Goal: Task Accomplishment & Management: Manage account settings

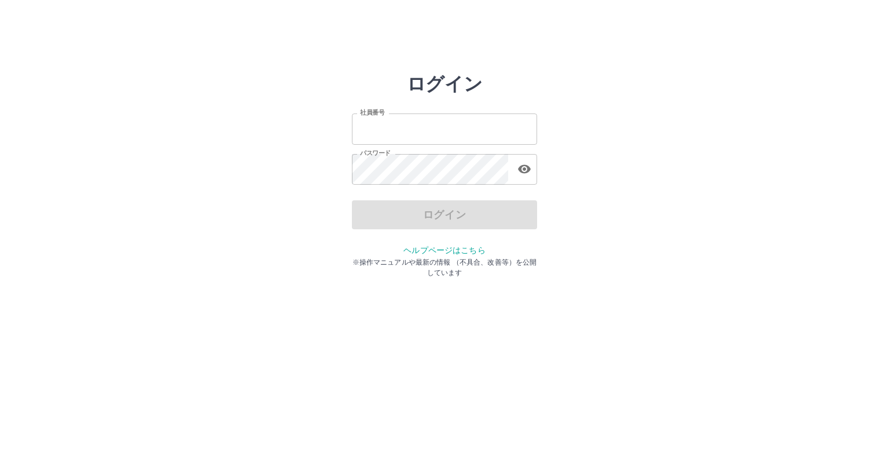
type input "*******"
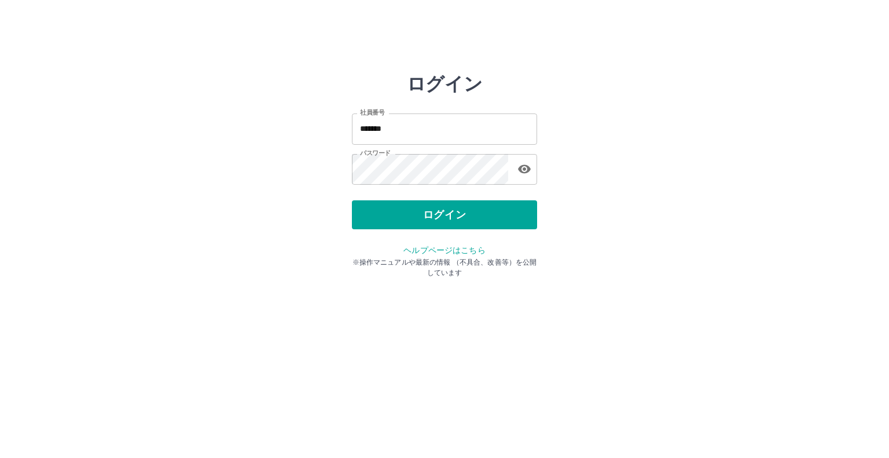
click at [403, 217] on div "ログイン" at bounding box center [444, 214] width 185 height 29
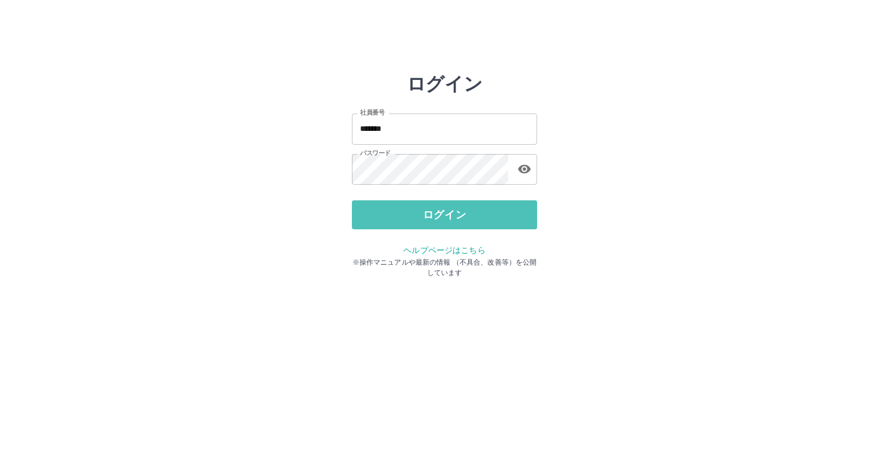
click at [403, 217] on button "ログイン" at bounding box center [444, 214] width 185 height 29
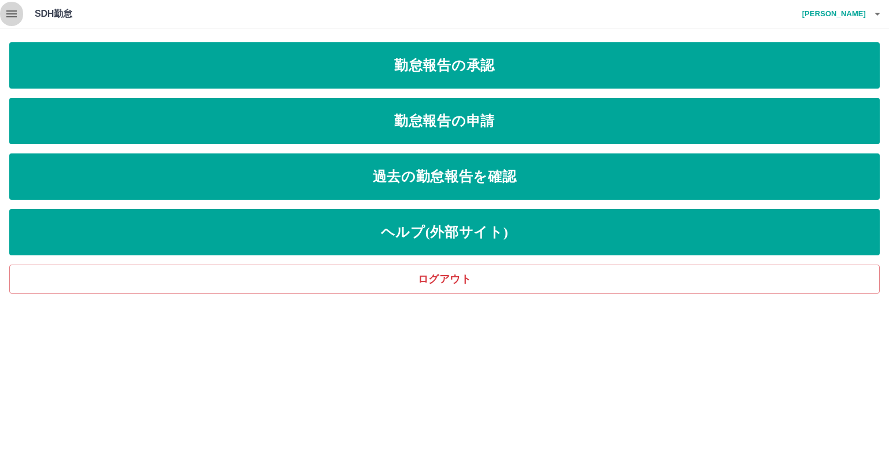
click at [7, 21] on button "button" at bounding box center [11, 14] width 23 height 28
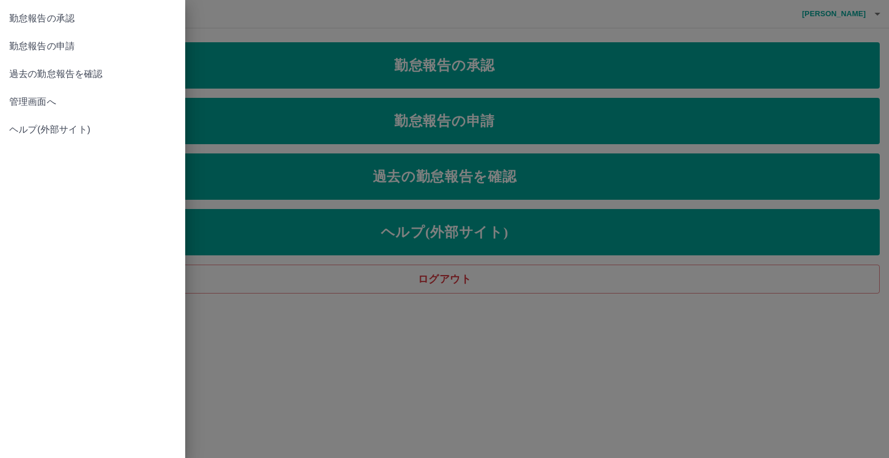
click at [21, 103] on span "管理画面へ" at bounding box center [92, 102] width 167 height 14
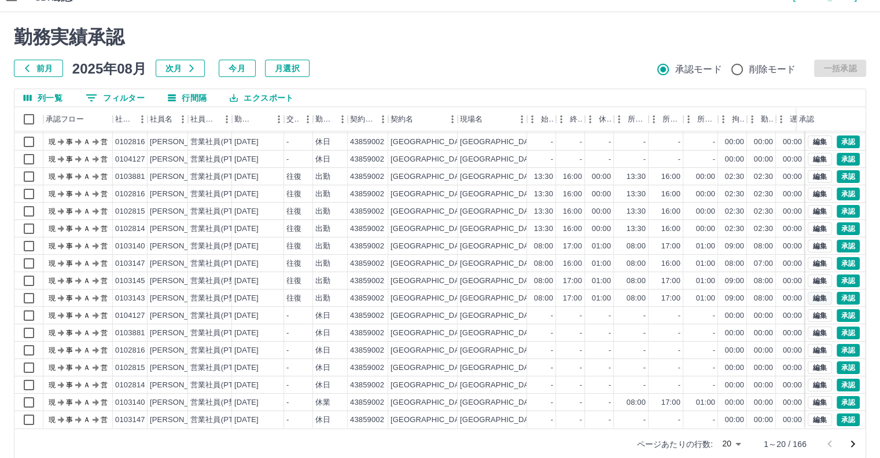
scroll to position [31, 0]
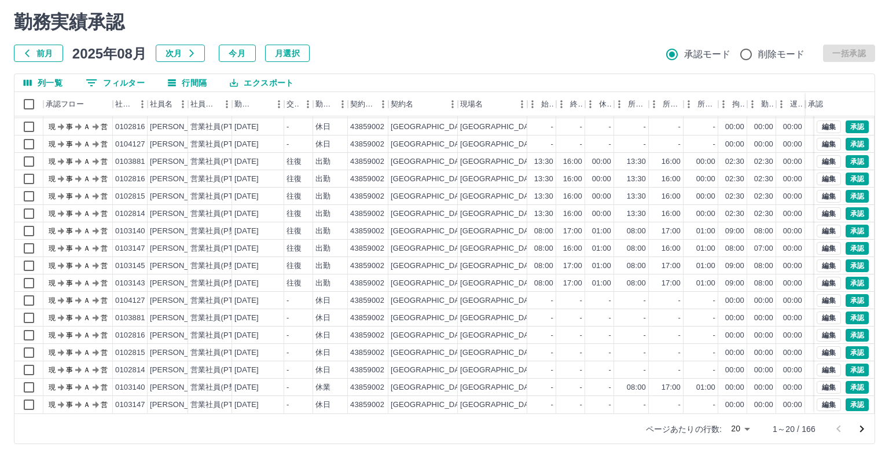
click at [741, 428] on body "SDH勤怠 [PERSON_NAME] 勤務実績承認 前月 [DATE] 次月 今月 月選択 承認モード 削除モード 一括承認 列一覧 0 フィルター 行間隔…" at bounding box center [444, 213] width 889 height 489
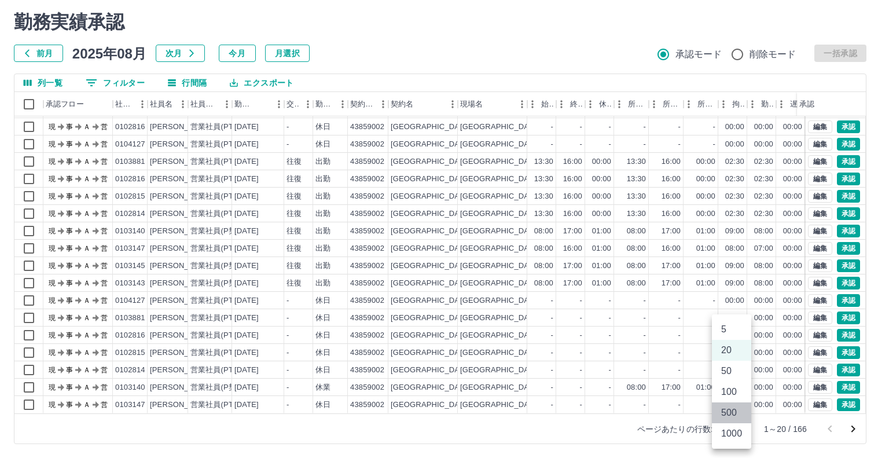
click at [734, 419] on li "500" at bounding box center [731, 412] width 39 height 21
type input "***"
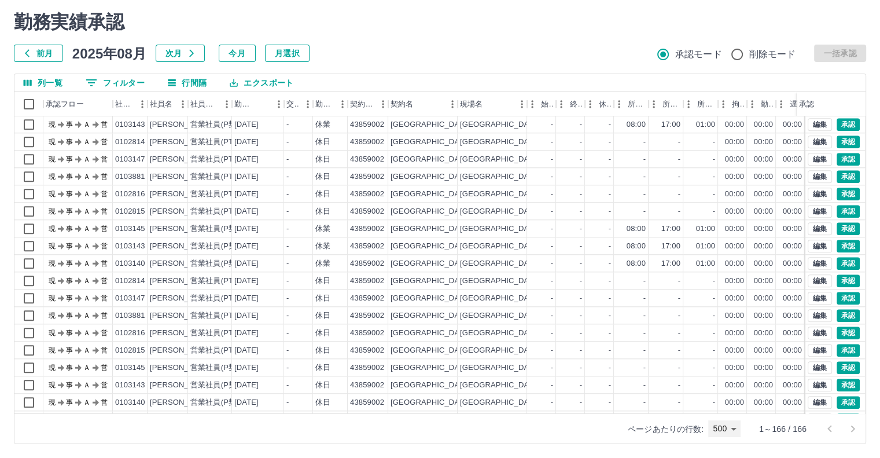
scroll to position [1216, 0]
click at [846, 276] on button "承認" at bounding box center [848, 281] width 23 height 13
click at [841, 266] on button "承認" at bounding box center [848, 264] width 23 height 13
click at [838, 241] on button "承認" at bounding box center [848, 246] width 23 height 13
click at [846, 263] on button "承認" at bounding box center [848, 264] width 23 height 13
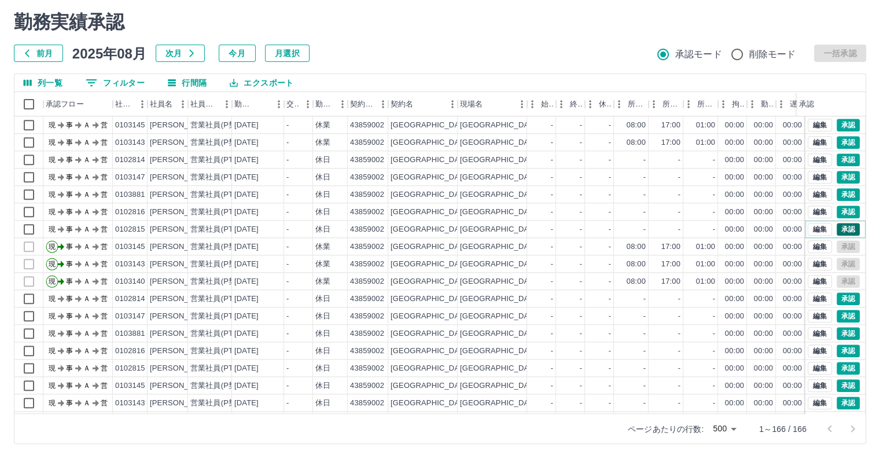
click at [842, 226] on button "承認" at bounding box center [848, 229] width 23 height 13
click at [838, 207] on button "承認" at bounding box center [848, 211] width 23 height 13
click at [837, 189] on button "承認" at bounding box center [848, 194] width 23 height 13
click at [838, 180] on button "承認" at bounding box center [848, 177] width 23 height 13
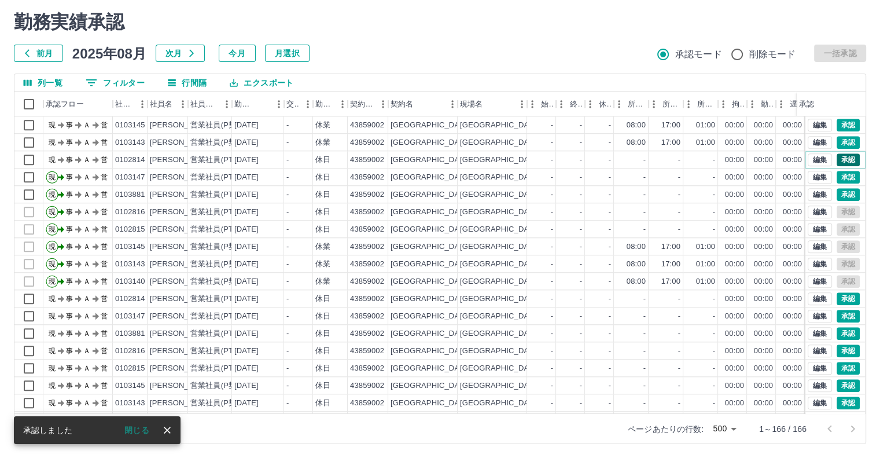
click at [837, 159] on button "承認" at bounding box center [848, 159] width 23 height 13
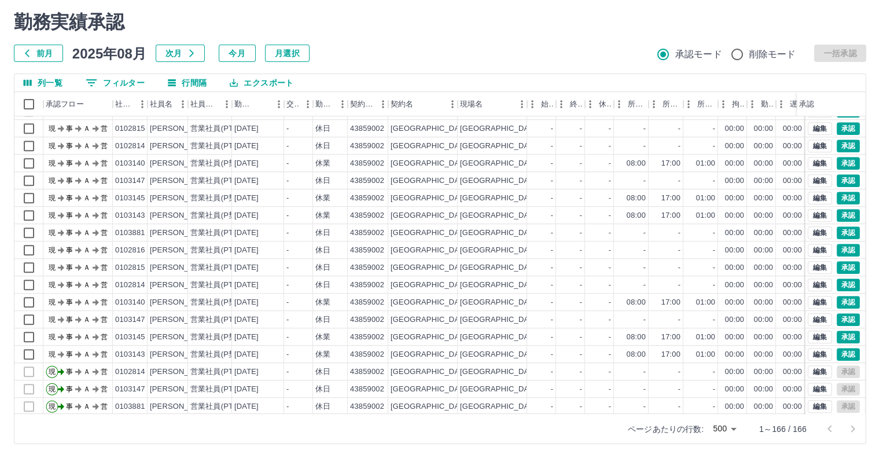
scroll to position [984, 0]
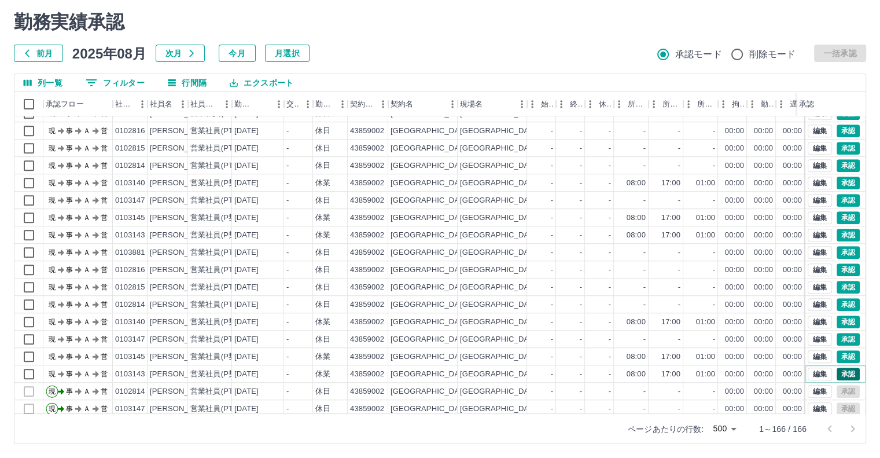
click at [843, 370] on button "承認" at bounding box center [848, 374] width 23 height 13
click at [840, 357] on button "承認" at bounding box center [848, 356] width 23 height 13
click at [839, 340] on button "承認" at bounding box center [848, 339] width 23 height 13
click at [839, 322] on button "承認" at bounding box center [848, 321] width 23 height 13
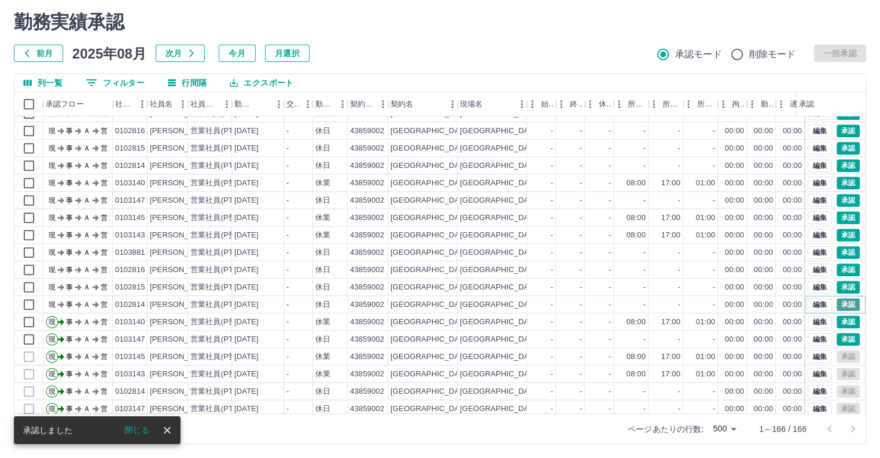
click at [838, 305] on button "承認" at bounding box center [848, 304] width 23 height 13
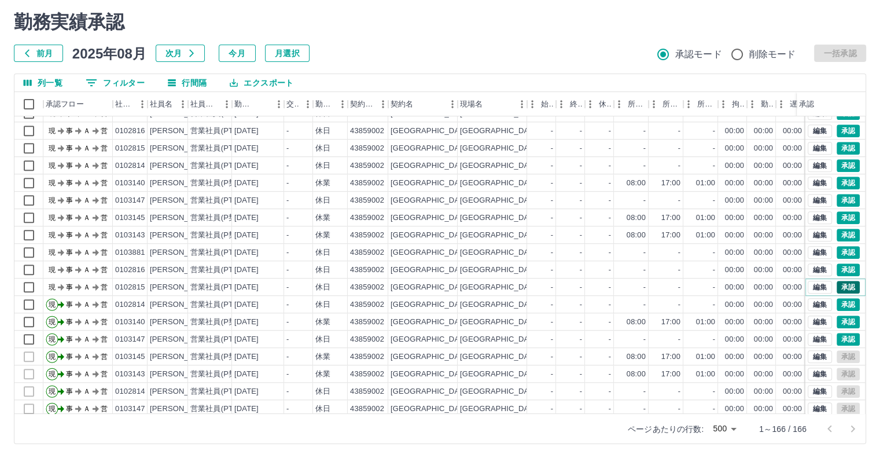
click at [843, 291] on button "承認" at bounding box center [848, 287] width 23 height 13
click at [844, 268] on button "承認" at bounding box center [848, 269] width 23 height 13
click at [846, 250] on button "承認" at bounding box center [848, 252] width 23 height 13
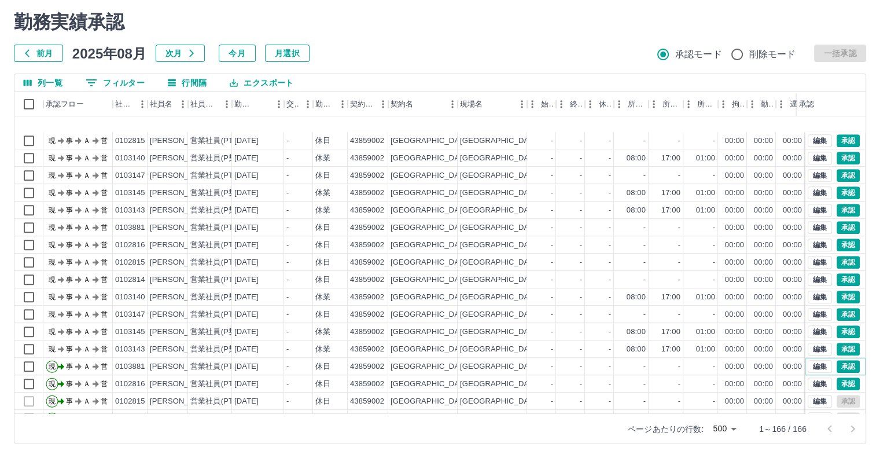
scroll to position [868, 0]
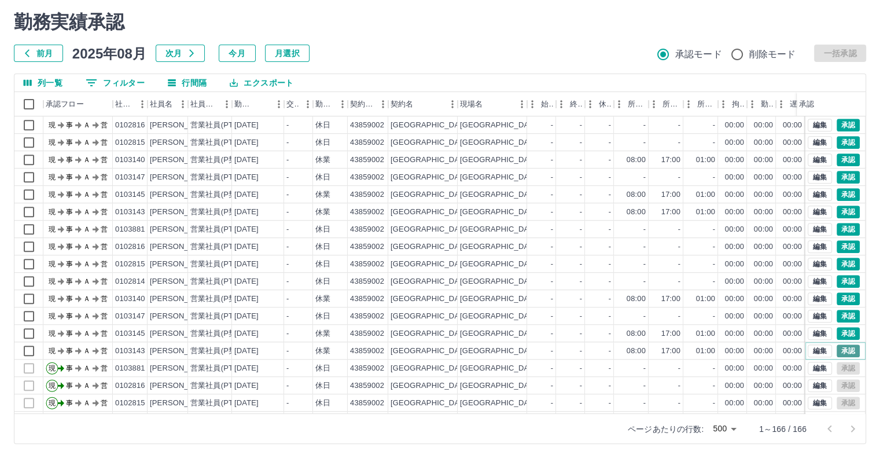
click at [843, 351] on button "承認" at bounding box center [848, 350] width 23 height 13
click at [840, 332] on button "承認" at bounding box center [848, 333] width 23 height 13
click at [839, 317] on button "承認" at bounding box center [848, 316] width 23 height 13
click at [838, 298] on button "承認" at bounding box center [848, 298] width 23 height 13
click at [840, 275] on button "承認" at bounding box center [848, 281] width 23 height 13
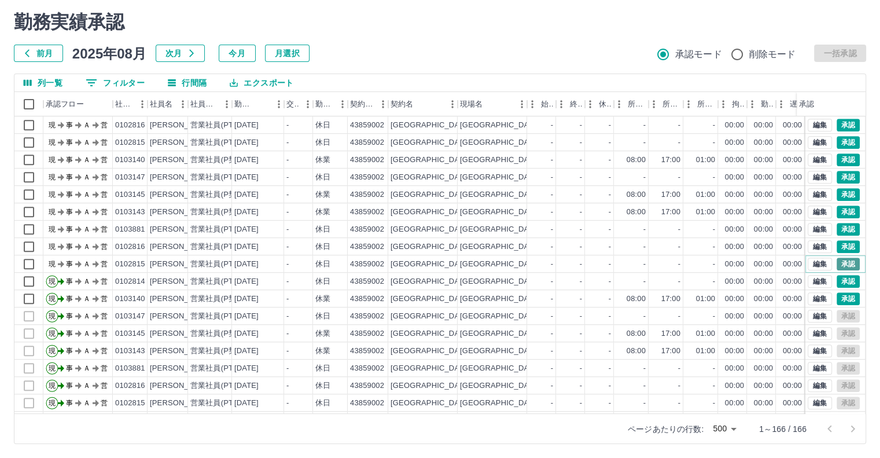
click at [840, 261] on button "承認" at bounding box center [848, 264] width 23 height 13
click at [840, 248] on button "承認" at bounding box center [848, 246] width 23 height 13
click at [844, 229] on button "承認" at bounding box center [848, 229] width 23 height 13
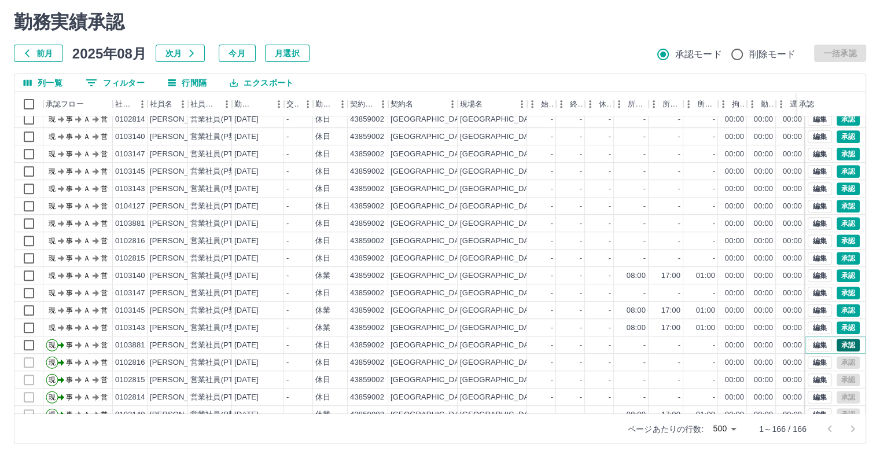
click at [845, 346] on button "承認" at bounding box center [848, 345] width 23 height 13
click at [843, 326] on button "承認" at bounding box center [848, 327] width 23 height 13
click at [840, 310] on button "承認" at bounding box center [848, 310] width 23 height 13
click at [842, 290] on button "承認" at bounding box center [848, 293] width 23 height 13
click at [842, 278] on button "承認" at bounding box center [848, 275] width 23 height 13
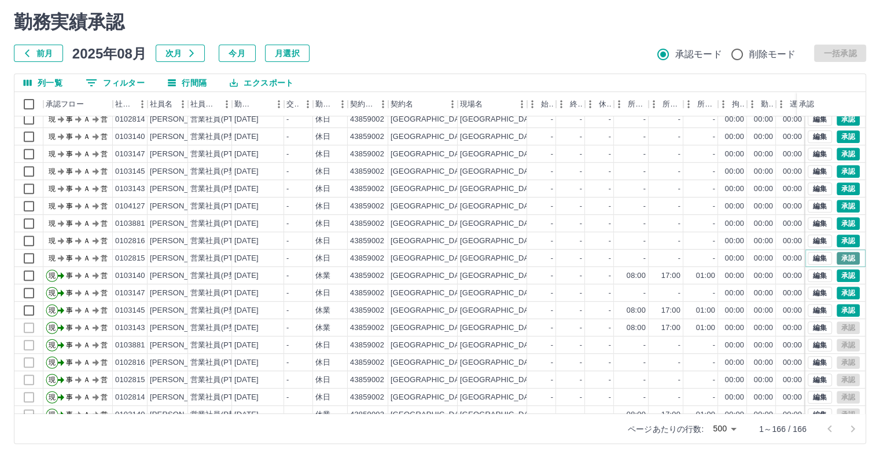
click at [842, 260] on button "承認" at bounding box center [848, 258] width 23 height 13
click at [840, 243] on button "承認" at bounding box center [848, 240] width 23 height 13
click at [843, 226] on button "承認" at bounding box center [848, 223] width 23 height 13
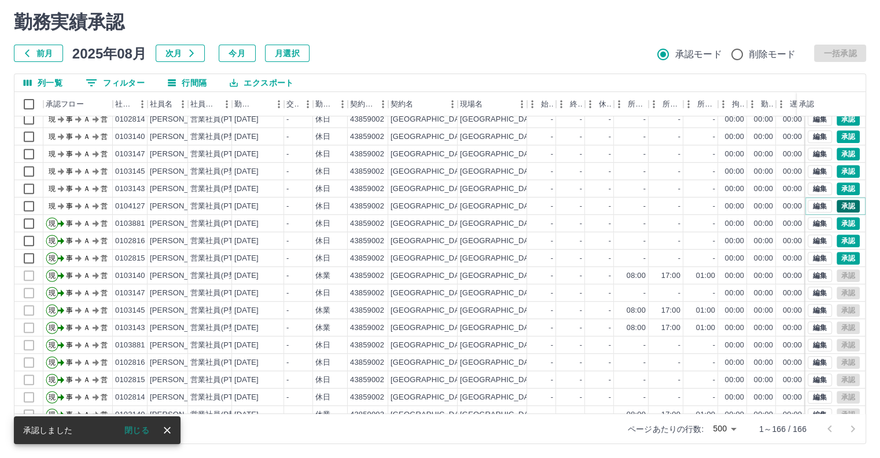
click at [844, 205] on button "承認" at bounding box center [848, 206] width 23 height 13
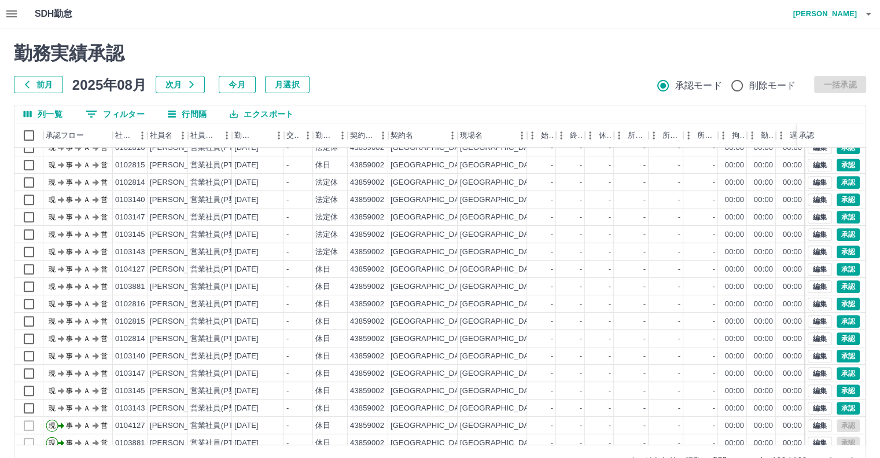
scroll to position [637, 0]
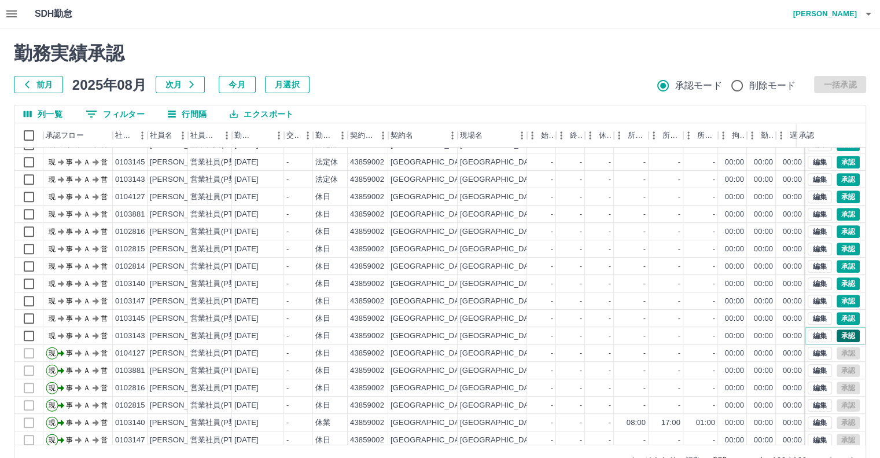
click at [837, 335] on button "承認" at bounding box center [848, 335] width 23 height 13
click at [839, 317] on button "承認" at bounding box center [848, 318] width 23 height 13
click at [845, 298] on button "承認" at bounding box center [848, 301] width 23 height 13
click at [837, 283] on button "承認" at bounding box center [848, 283] width 23 height 13
click at [847, 266] on button "承認" at bounding box center [848, 266] width 23 height 13
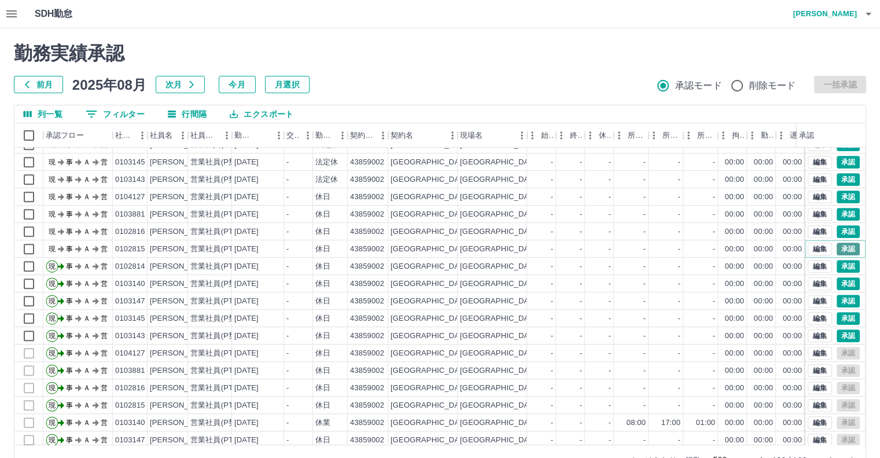
click at [837, 247] on button "承認" at bounding box center [848, 249] width 23 height 13
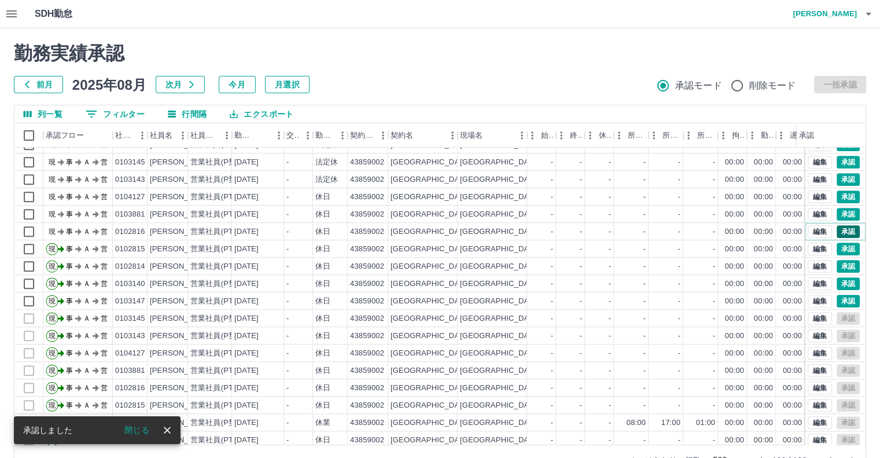
click at [837, 229] on button "承認" at bounding box center [848, 231] width 23 height 13
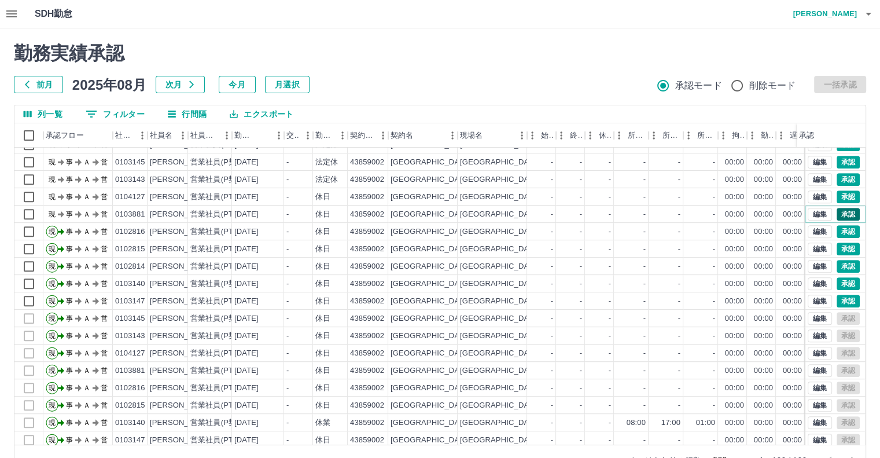
click at [840, 209] on button "承認" at bounding box center [848, 214] width 23 height 13
click at [840, 199] on button "承認" at bounding box center [848, 196] width 23 height 13
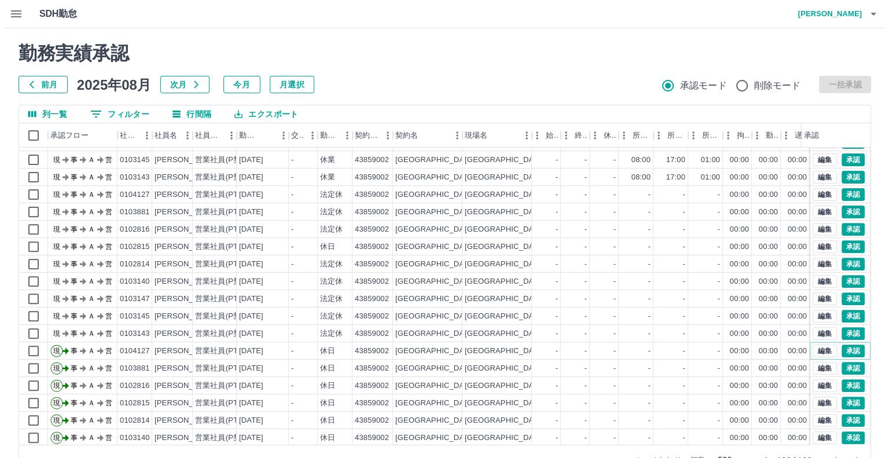
scroll to position [463, 0]
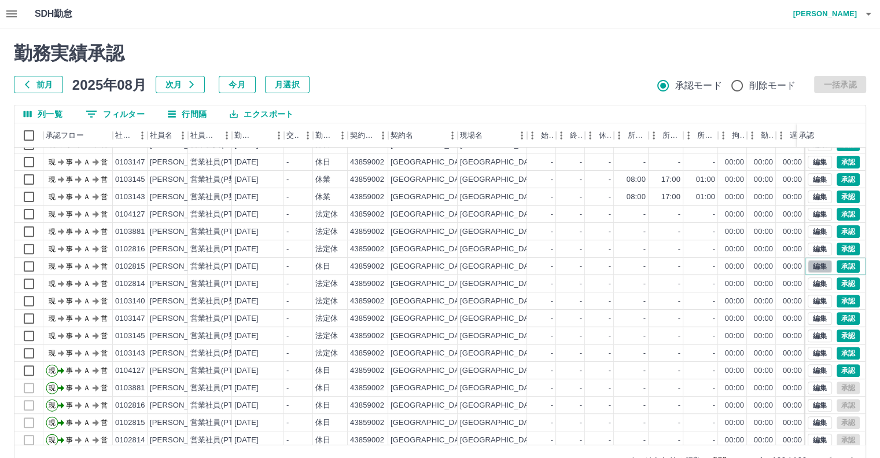
click at [811, 270] on button "編集" at bounding box center [820, 266] width 24 height 13
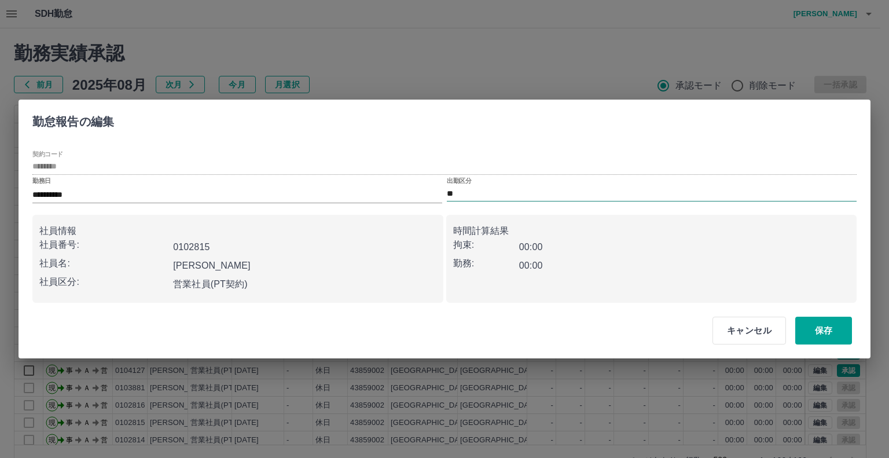
click at [467, 192] on input "**" at bounding box center [652, 193] width 410 height 14
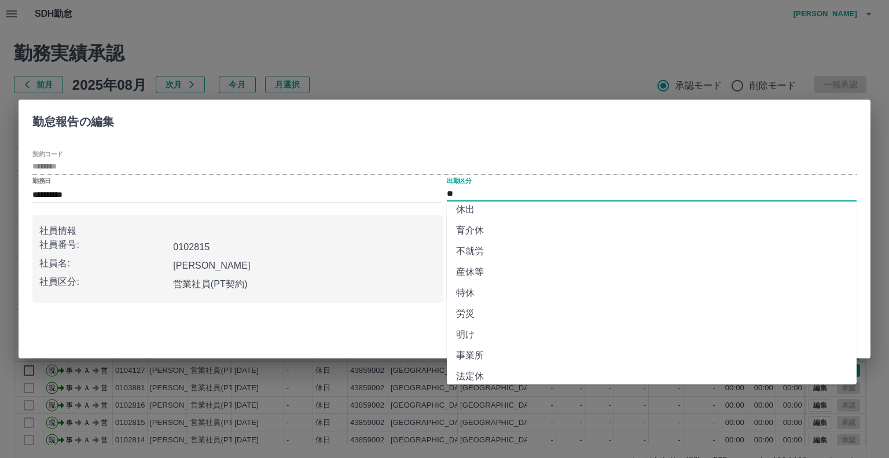
scroll to position [201, 0]
click at [479, 354] on li "法定休" at bounding box center [652, 349] width 410 height 21
type input "***"
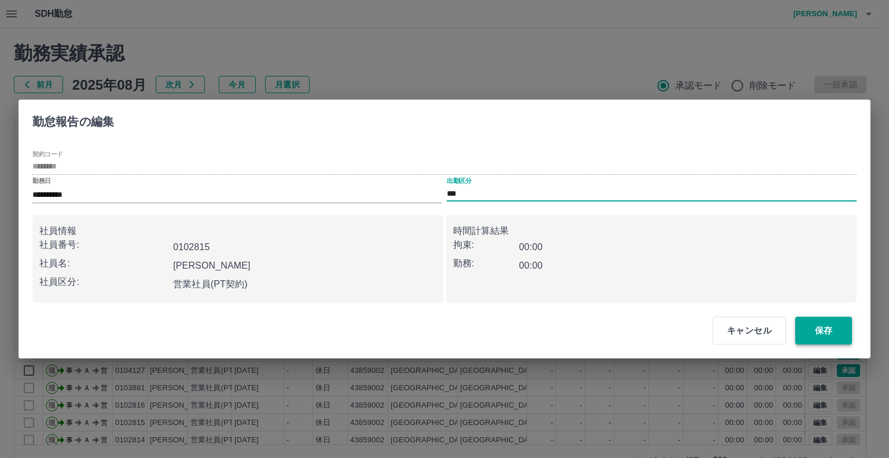
click at [840, 331] on button "保存" at bounding box center [823, 331] width 57 height 28
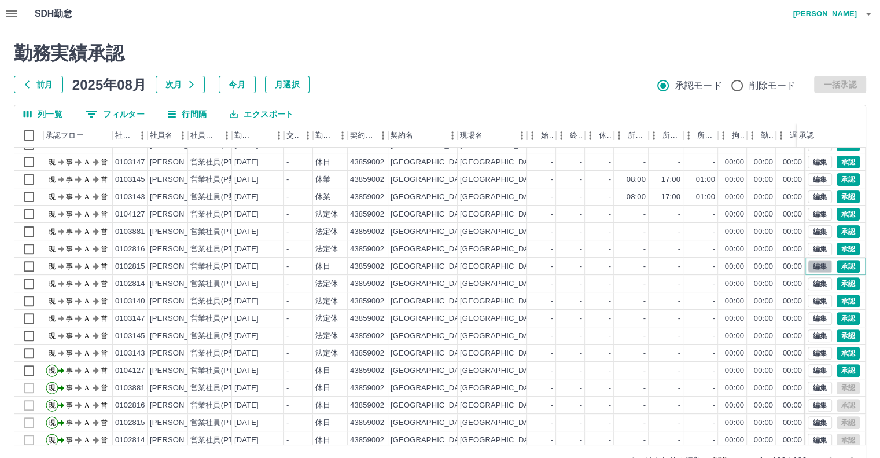
click at [819, 263] on button "編集" at bounding box center [820, 266] width 24 height 13
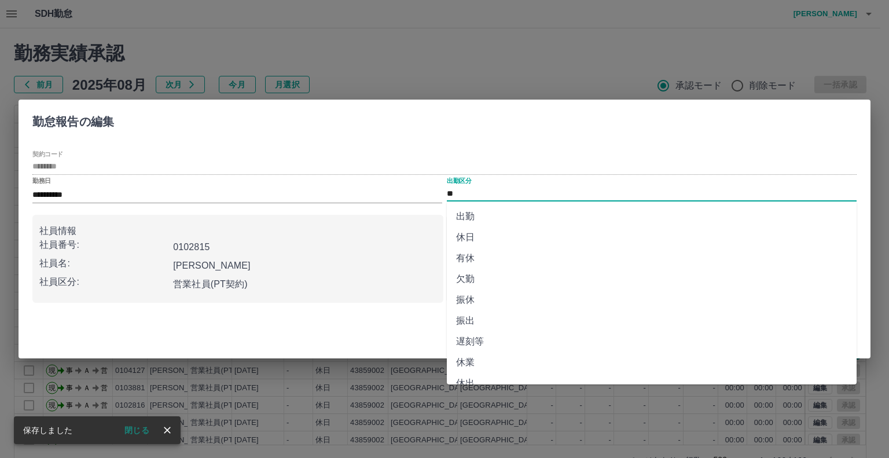
click at [491, 194] on input "**" at bounding box center [652, 193] width 410 height 14
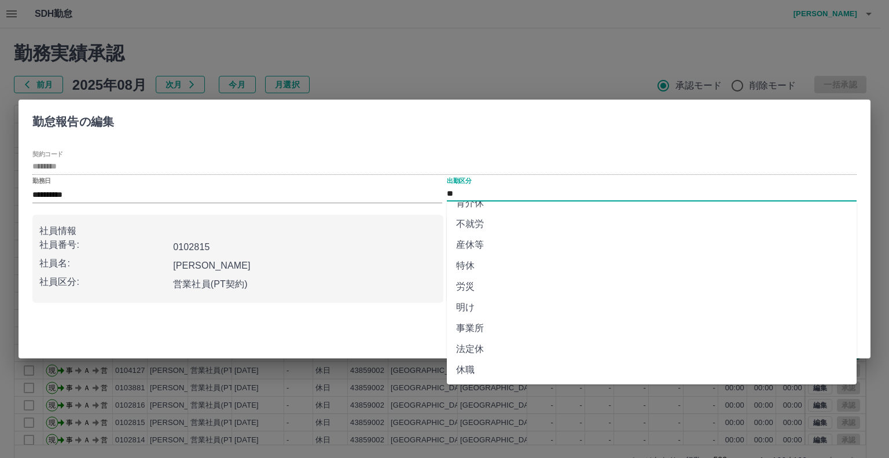
click at [475, 352] on li "法定休" at bounding box center [652, 349] width 410 height 21
type input "***"
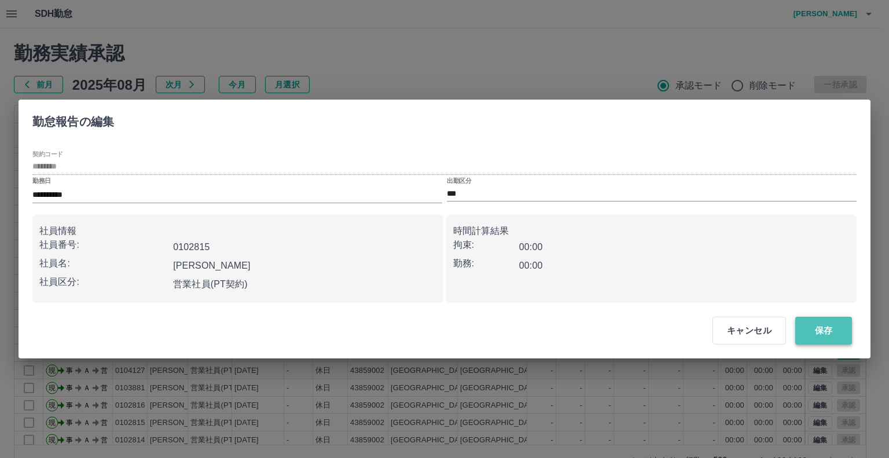
click at [817, 329] on button "保存" at bounding box center [823, 331] width 57 height 28
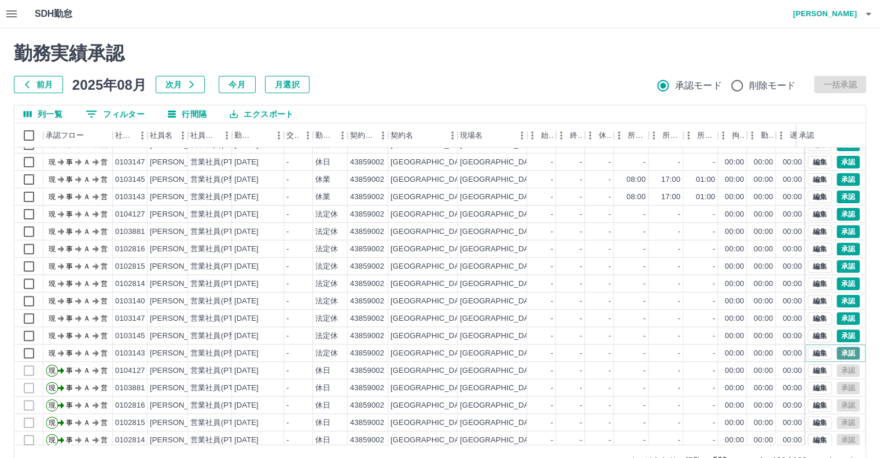
click at [837, 351] on button "承認" at bounding box center [848, 353] width 23 height 13
click at [838, 337] on button "承認" at bounding box center [848, 335] width 23 height 13
click at [840, 319] on button "承認" at bounding box center [848, 318] width 23 height 13
click at [840, 300] on button "承認" at bounding box center [848, 301] width 23 height 13
click at [840, 282] on button "承認" at bounding box center [848, 283] width 23 height 13
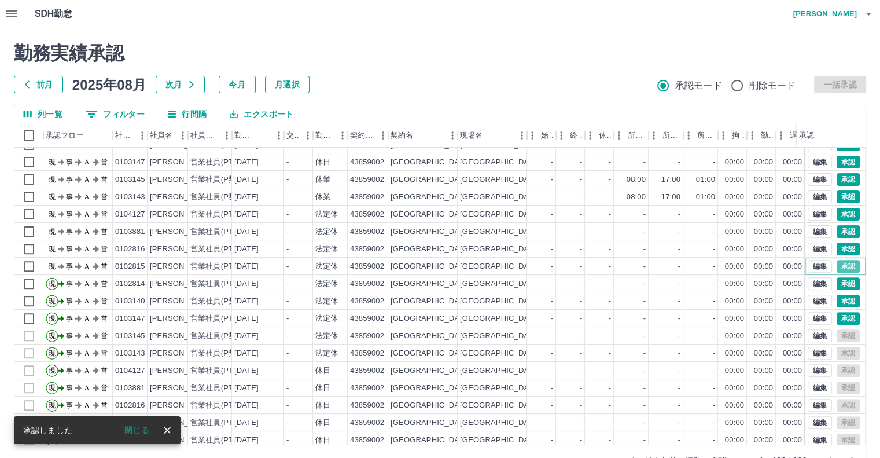
click at [839, 264] on button "承認" at bounding box center [848, 266] width 23 height 13
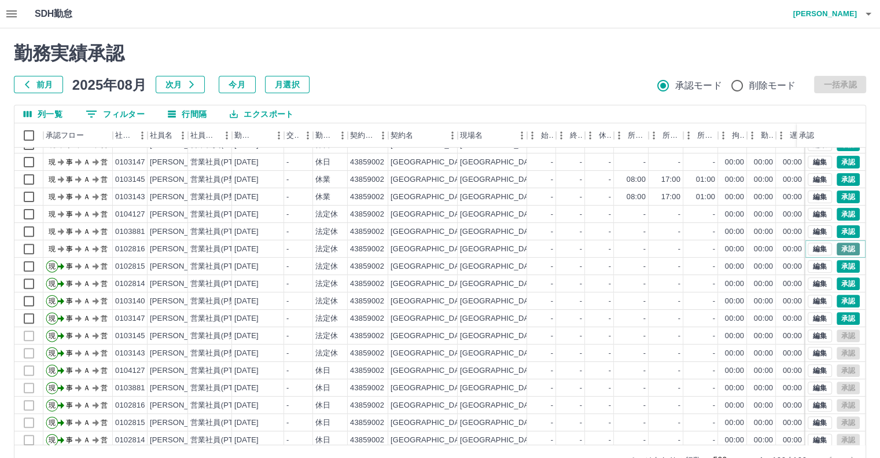
click at [842, 253] on button "承認" at bounding box center [848, 249] width 23 height 13
click at [842, 231] on button "承認" at bounding box center [848, 231] width 23 height 13
click at [840, 212] on button "承認" at bounding box center [848, 214] width 23 height 13
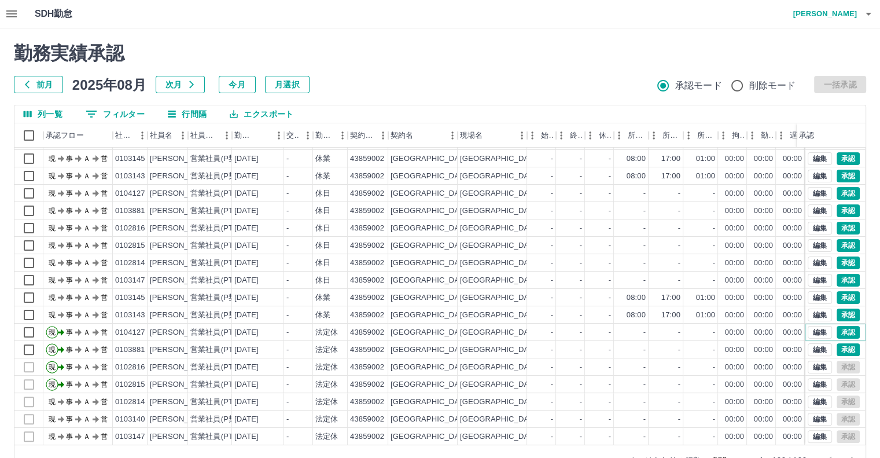
scroll to position [347, 0]
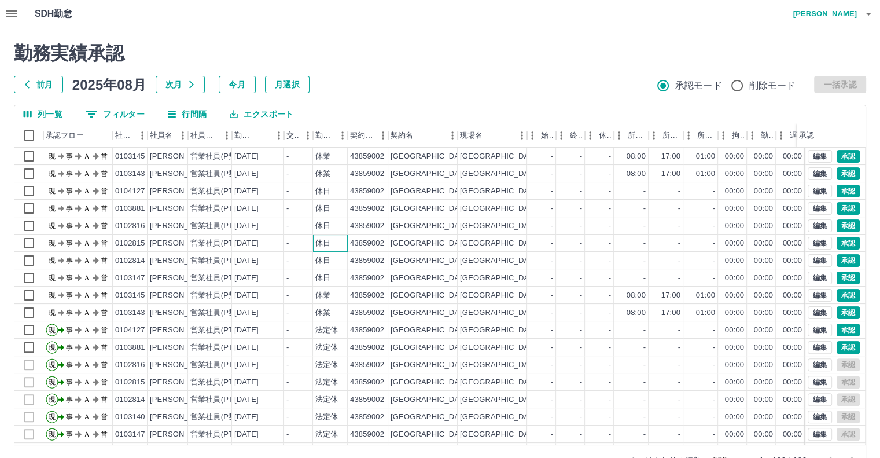
click at [338, 249] on div "休日" at bounding box center [330, 242] width 35 height 17
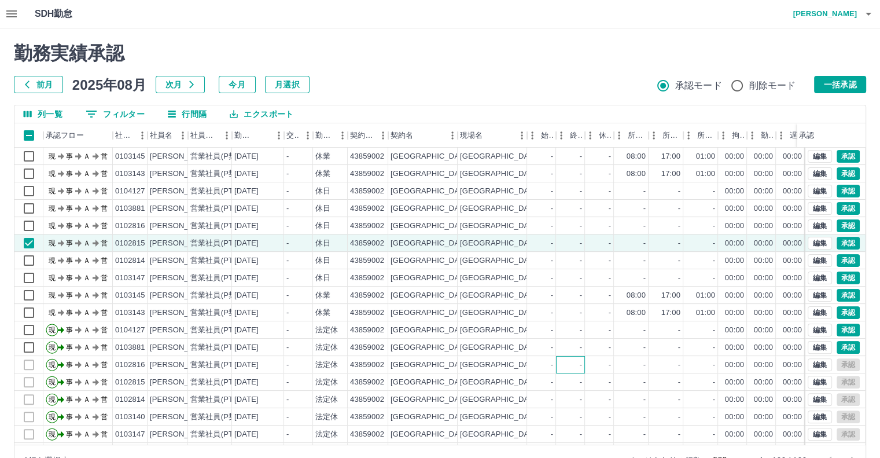
click at [572, 359] on div "-" at bounding box center [570, 364] width 29 height 17
click at [844, 348] on button "承認" at bounding box center [848, 347] width 23 height 13
click at [839, 310] on button "承認" at bounding box center [848, 312] width 23 height 13
click at [840, 295] on button "承認" at bounding box center [848, 295] width 23 height 13
click at [839, 275] on button "承認" at bounding box center [848, 277] width 23 height 13
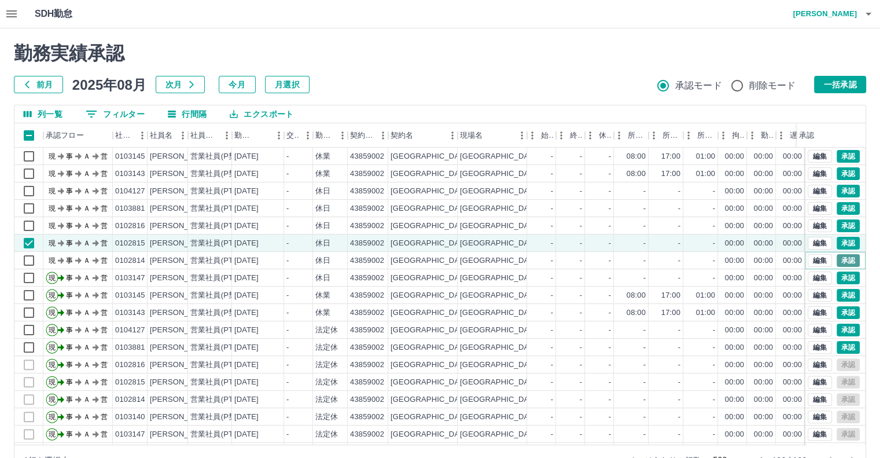
click at [840, 262] on button "承認" at bounding box center [848, 260] width 23 height 13
click at [840, 238] on button "承認" at bounding box center [848, 243] width 23 height 13
click at [837, 223] on button "承認" at bounding box center [848, 225] width 23 height 13
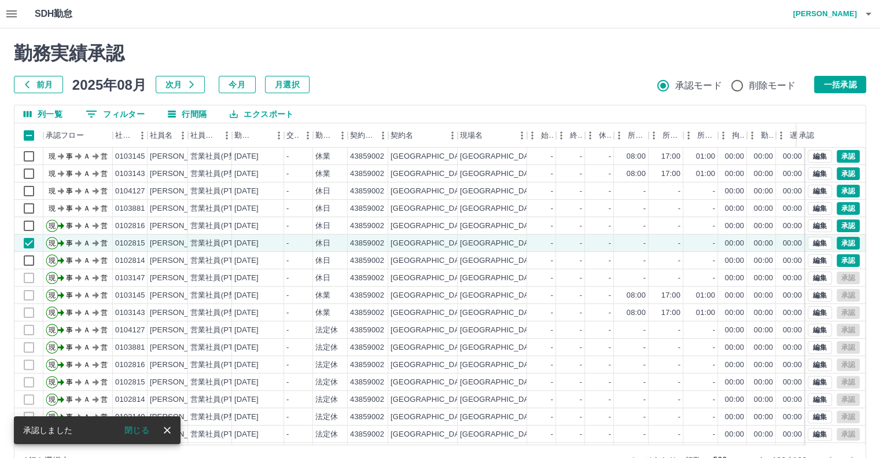
click at [839, 209] on div "勤務実績承認 前月 [DATE] 次月 今月 月選択 承認モード 削除モード 一括承認 列一覧 0 フィルター 行間隔 エクスポート 承認フロー 社員番号 社…" at bounding box center [440, 258] width 880 height 461
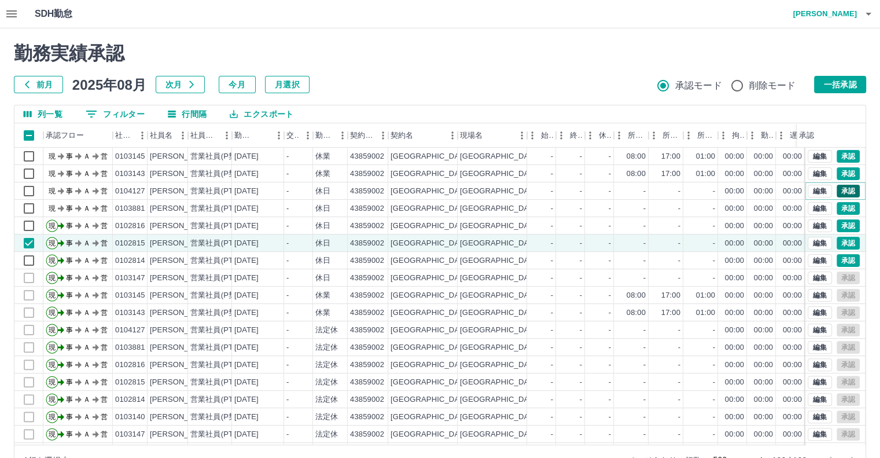
click at [838, 197] on button "承認" at bounding box center [848, 191] width 23 height 13
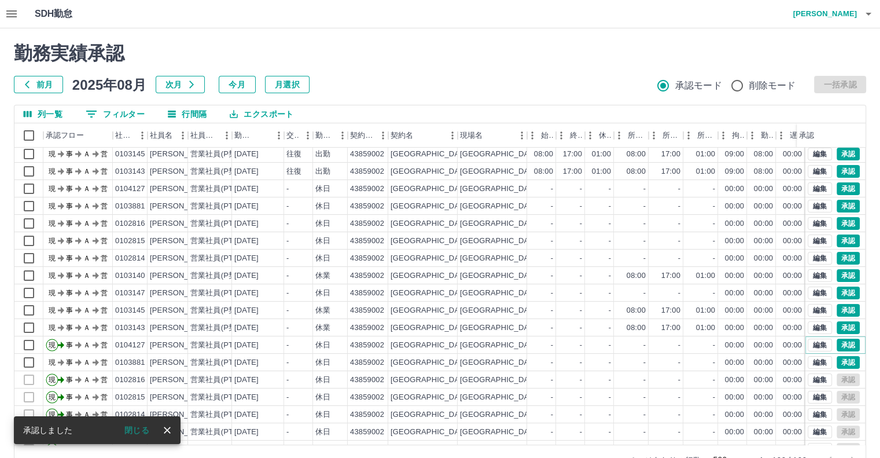
scroll to position [174, 0]
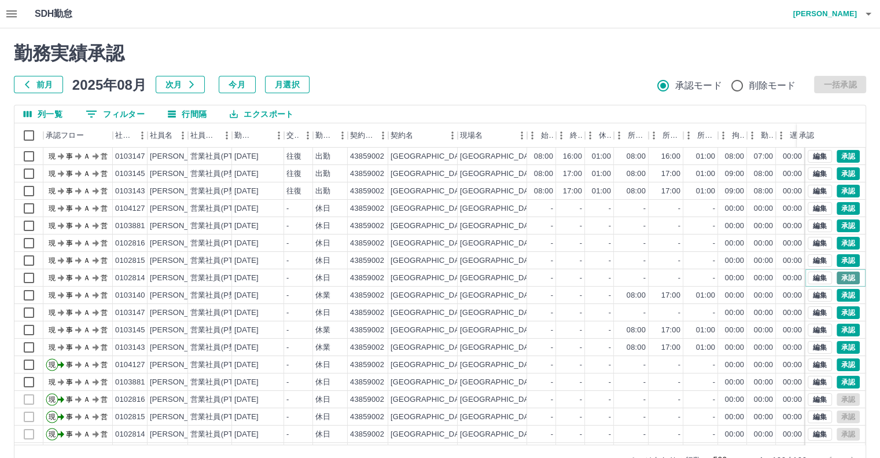
click at [837, 275] on button "承認" at bounding box center [848, 277] width 23 height 13
click at [839, 256] on button "承認" at bounding box center [848, 260] width 23 height 13
click at [837, 239] on button "承認" at bounding box center [848, 243] width 23 height 13
click at [839, 228] on button "承認" at bounding box center [848, 225] width 23 height 13
click at [846, 205] on button "承認" at bounding box center [848, 208] width 23 height 13
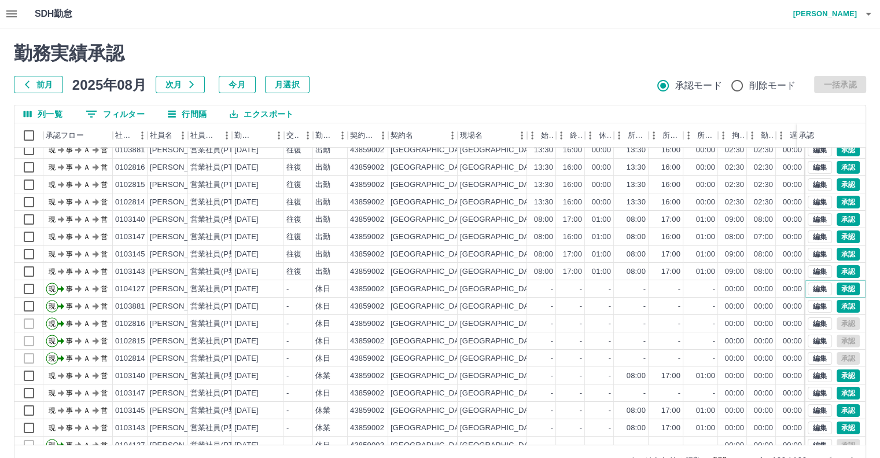
scroll to position [58, 0]
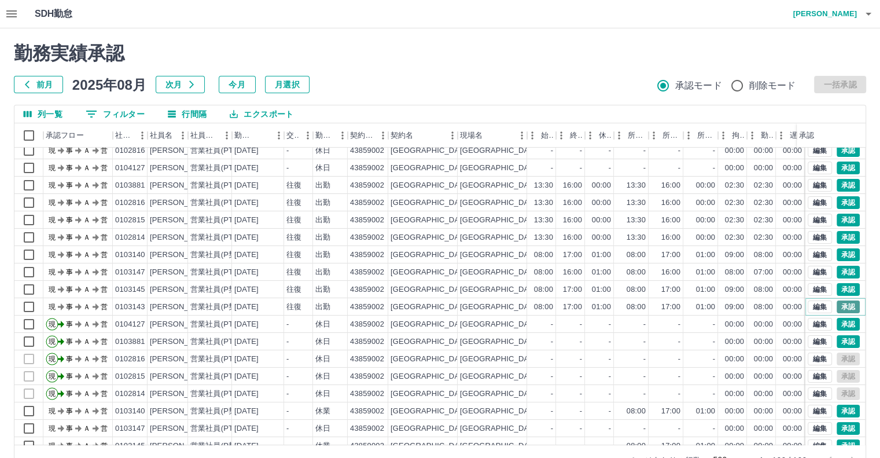
click at [837, 307] on button "承認" at bounding box center [848, 306] width 23 height 13
click at [847, 286] on button "承認" at bounding box center [848, 289] width 23 height 13
click at [837, 273] on button "承認" at bounding box center [848, 272] width 23 height 13
click at [838, 256] on button "承認" at bounding box center [848, 254] width 23 height 13
click at [837, 236] on button "承認" at bounding box center [848, 237] width 23 height 13
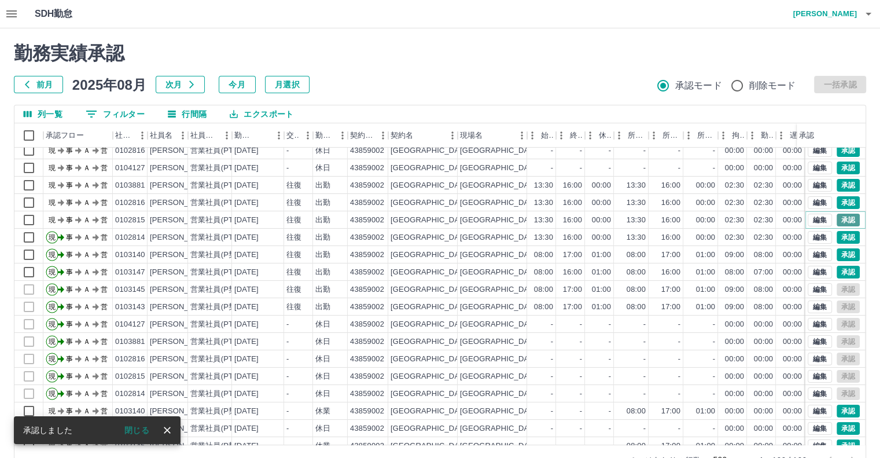
click at [843, 219] on button "承認" at bounding box center [848, 220] width 23 height 13
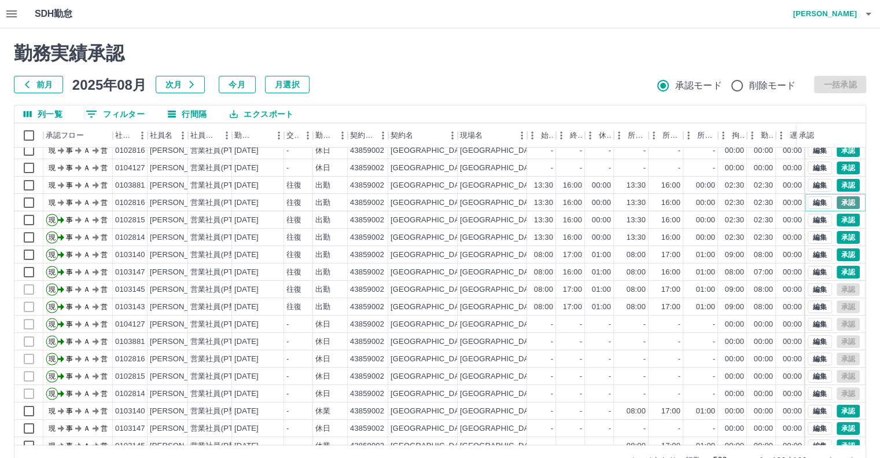
click at [840, 207] on button "承認" at bounding box center [848, 202] width 23 height 13
click at [840, 186] on button "承認" at bounding box center [848, 185] width 23 height 13
click at [844, 168] on button "承認" at bounding box center [848, 167] width 23 height 13
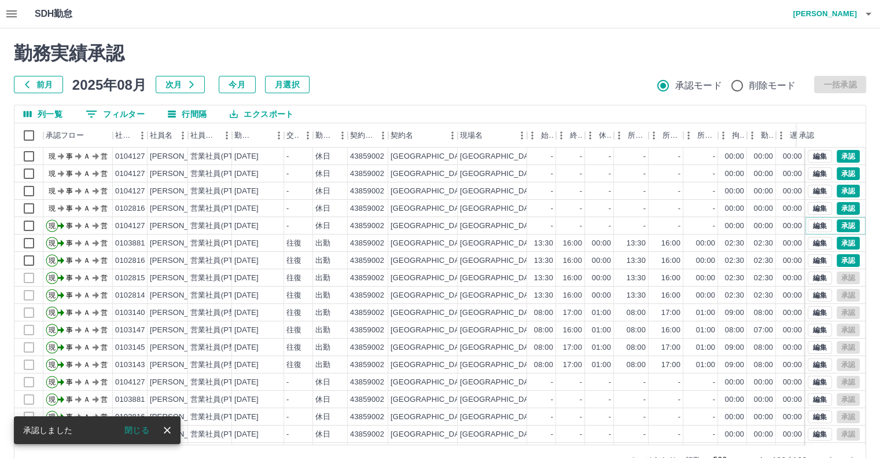
scroll to position [0, 0]
